Goal: Browse casually

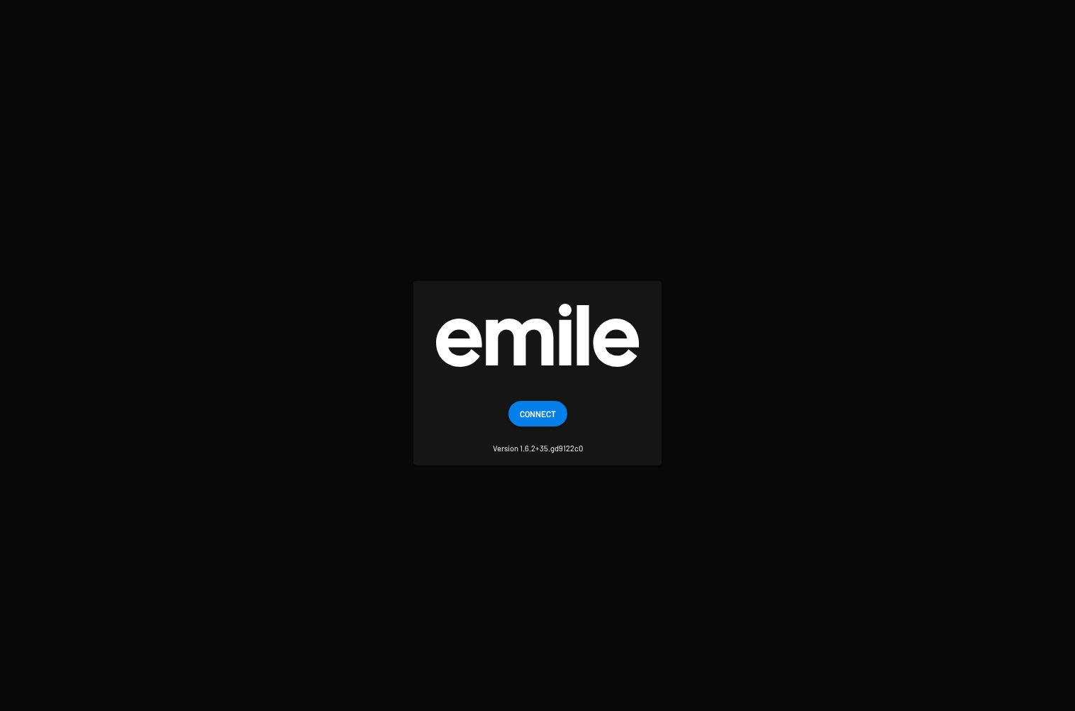
click at [535, 415] on span "Connect" at bounding box center [538, 414] width 36 height 26
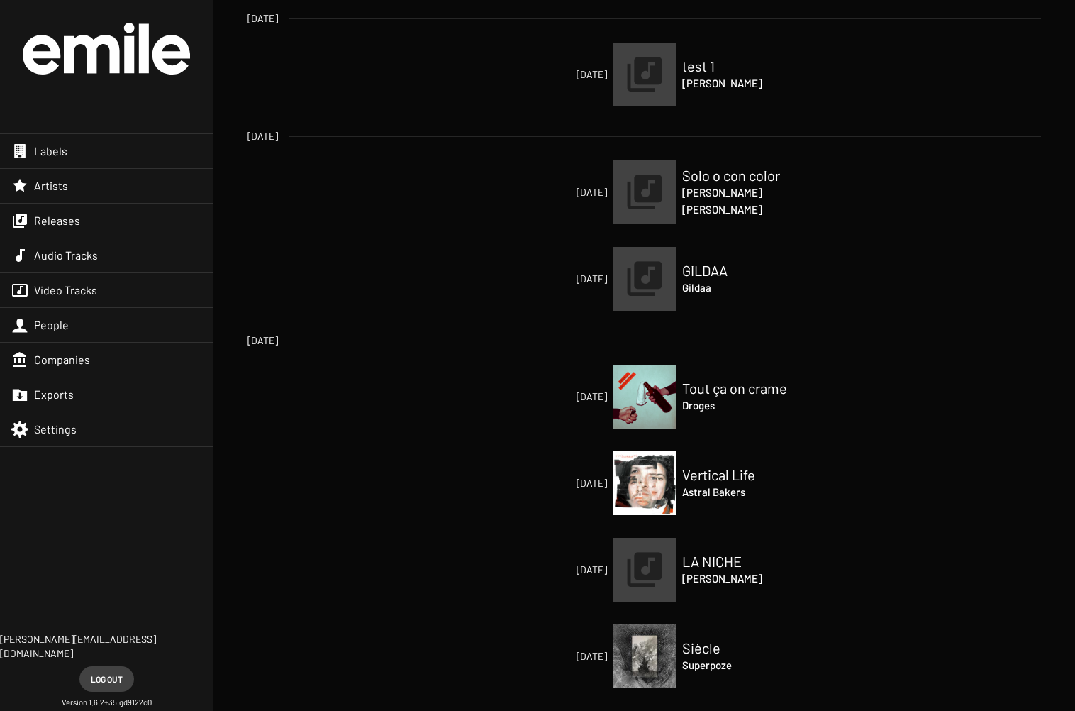
click at [672, 186] on img at bounding box center [645, 192] width 64 height 64
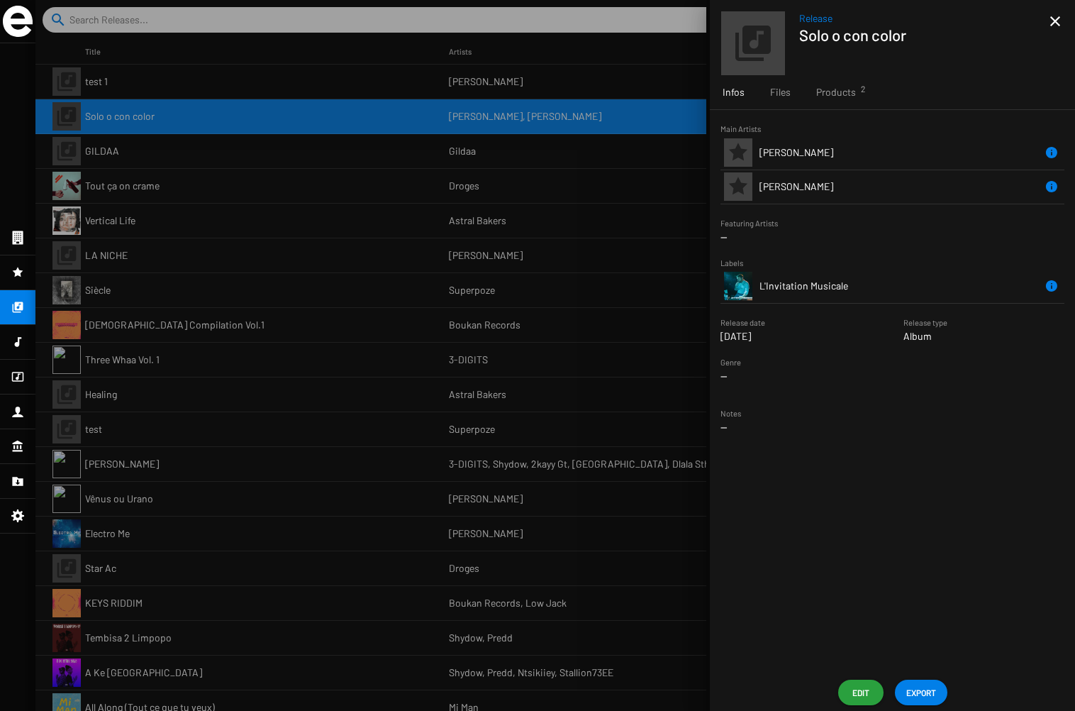
click at [19, 238] on icon at bounding box center [18, 237] width 11 height 13
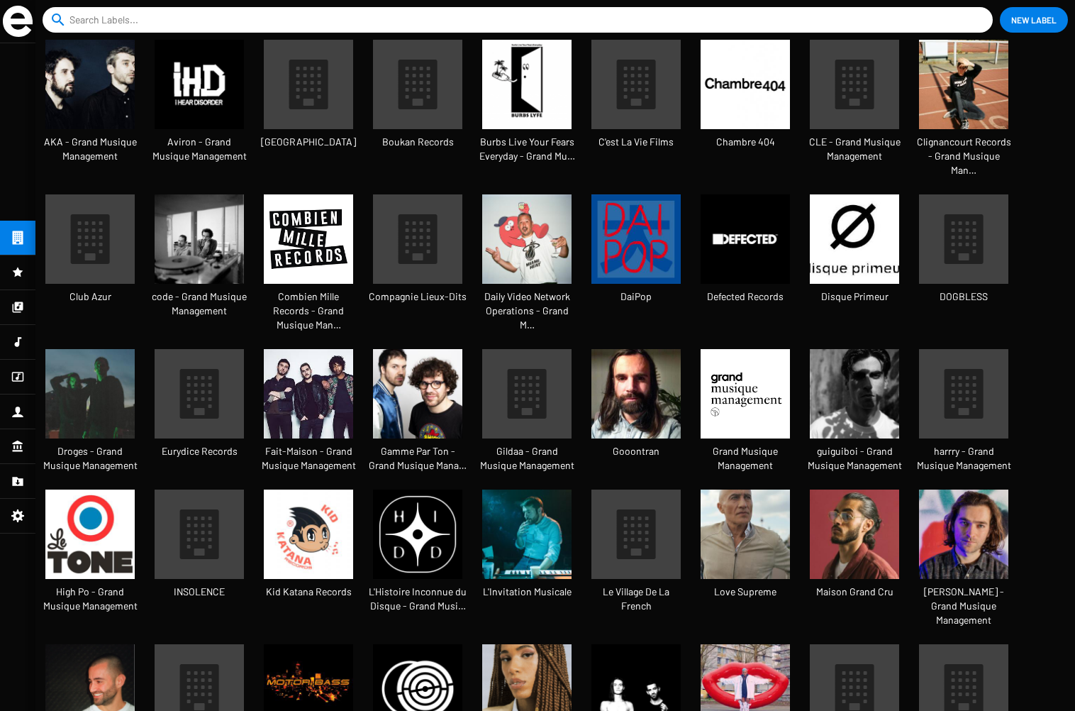
click at [18, 28] on img at bounding box center [18, 21] width 30 height 31
